Goal: Transaction & Acquisition: Purchase product/service

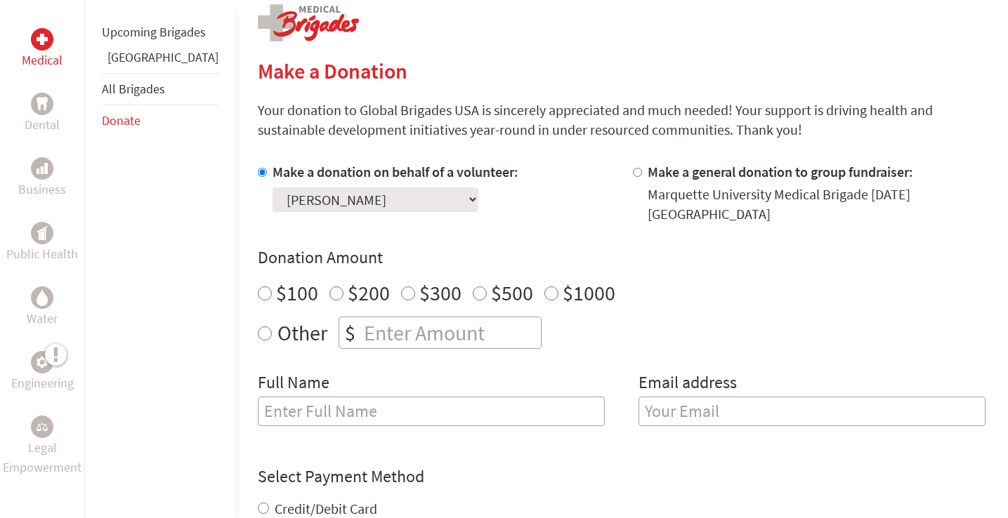
scroll to position [293, 0]
click at [670, 118] on p "Your donation to Global Brigades USA is sincerely appreciated and much needed! …" at bounding box center [622, 118] width 728 height 39
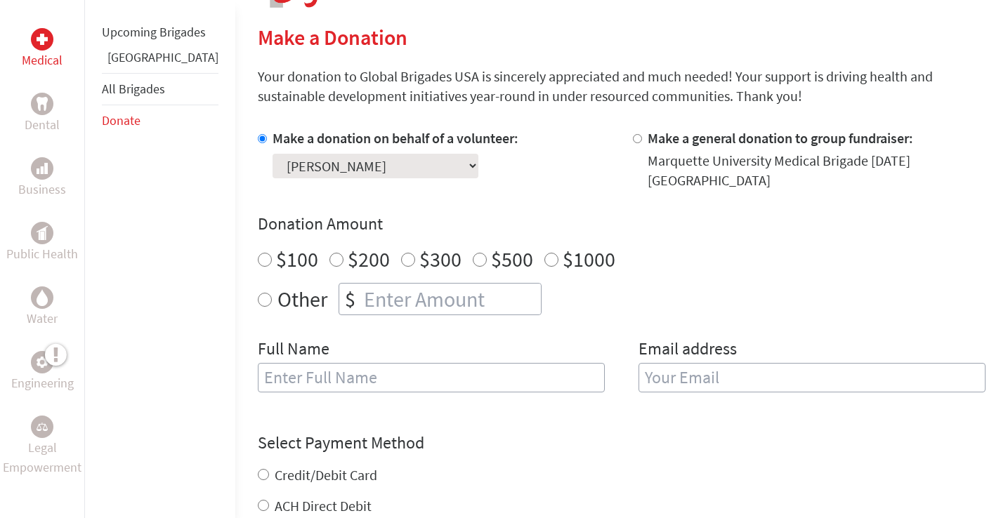
scroll to position [327, 0]
radio input "true"
click at [361, 282] on input "number" at bounding box center [451, 297] width 180 height 31
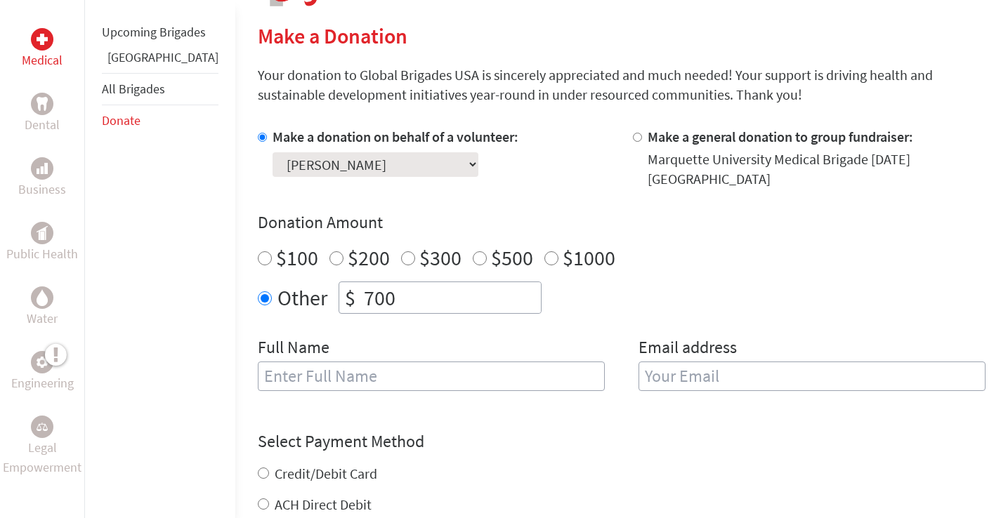
type input "700"
click at [374, 321] on div "Make a donation on behalf of a volunteer: Select a volunteer... [PERSON_NAME] […" at bounding box center [622, 267] width 728 height 281
click at [364, 362] on input "text" at bounding box center [431, 376] width 347 height 29
type input "[PERSON_NAME]"
click at [664, 372] on input "email" at bounding box center [811, 376] width 347 height 29
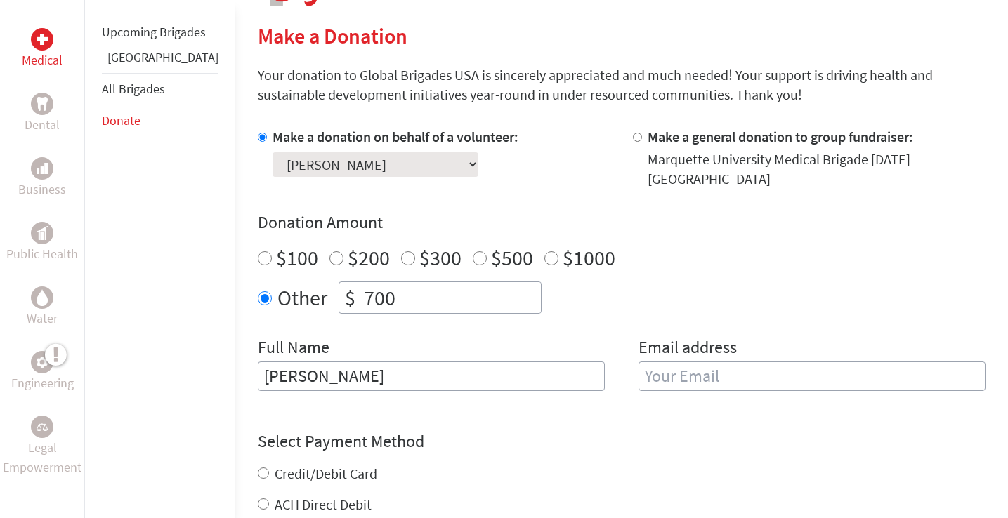
type input "n"
type input "[EMAIL_ADDRESS][DOMAIN_NAME]"
click at [658, 431] on div "Select Payment Method NOTE: American Express is not accepted. Please proceed no…" at bounding box center [622, 473] width 728 height 84
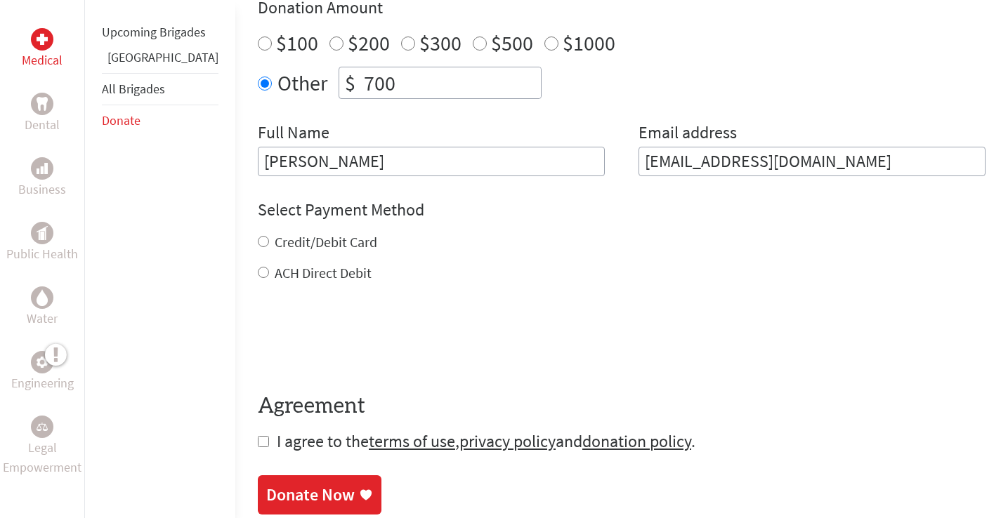
scroll to position [528, 0]
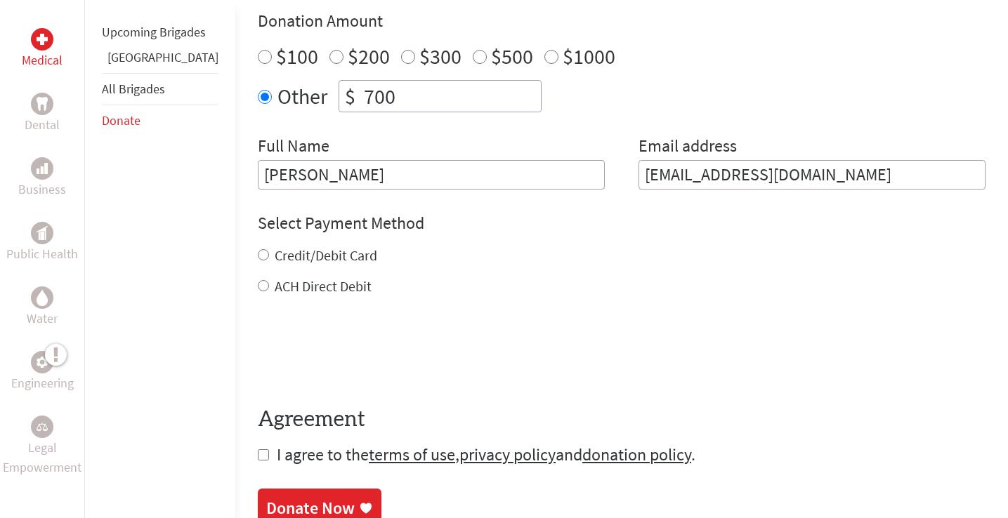
click at [299, 277] on label "ACH Direct Debit" at bounding box center [323, 286] width 97 height 18
click at [269, 280] on input "ACH Direct Debit" at bounding box center [263, 285] width 11 height 11
radio input "true"
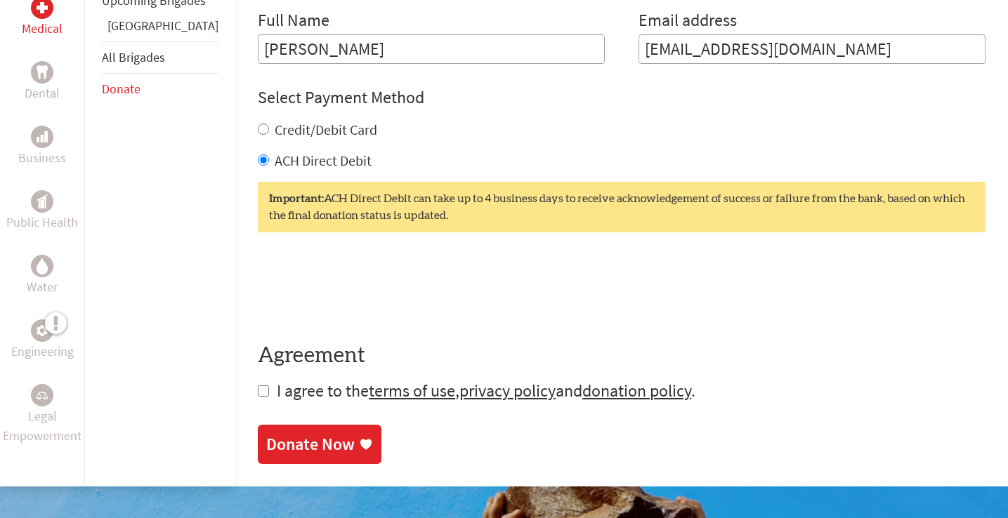
scroll to position [655, 0]
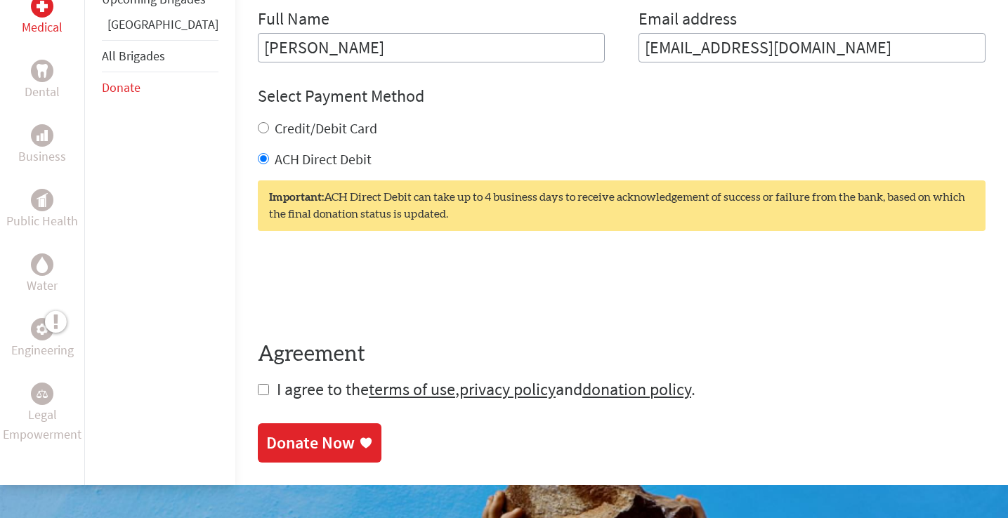
click at [258, 384] on input "checkbox" at bounding box center [263, 389] width 11 height 11
checkbox input "true"
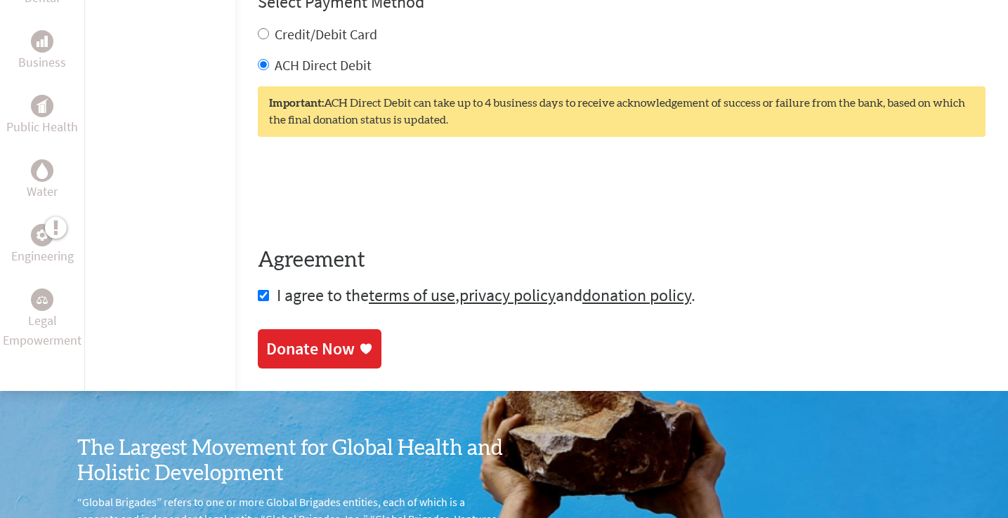
scroll to position [752, 0]
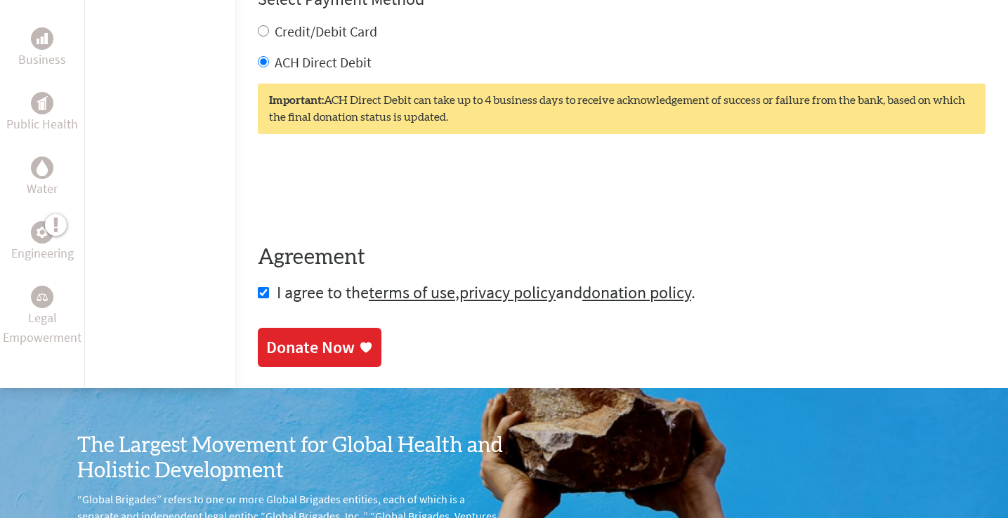
click at [298, 343] on div "Donate Now" at bounding box center [310, 347] width 88 height 22
